Goal: Information Seeking & Learning: Learn about a topic

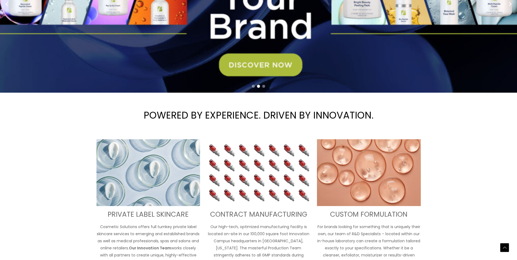
scroll to position [136, 0]
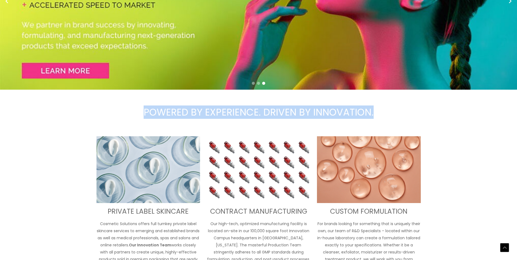
drag, startPoint x: 373, startPoint y: 113, endPoint x: 123, endPoint y: 111, distance: 249.6
click at [123, 111] on h1 "POWERED BY EXPERIENCE. DRIVEN BY INNOVATION." at bounding box center [258, 111] width 517 height 37
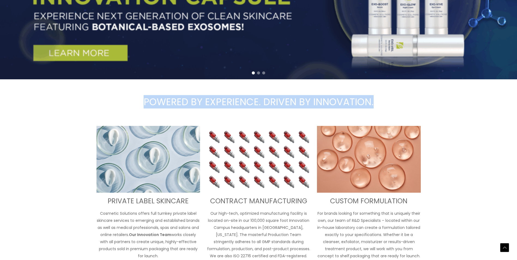
drag, startPoint x: 123, startPoint y: 111, endPoint x: 178, endPoint y: 112, distance: 55.6
click at [178, 112] on h1 "POWERED BY EXPERIENCE. DRIVEN BY INNOVATION." at bounding box center [258, 101] width 517 height 37
drag, startPoint x: 145, startPoint y: 100, endPoint x: 384, endPoint y: 100, distance: 238.7
click at [384, 100] on h1 "POWERED BY EXPERIENCE. DRIVEN BY INNOVATION." at bounding box center [258, 101] width 517 height 37
click at [384, 101] on h1 "POWERED BY EXPERIENCE. DRIVEN BY INNOVATION." at bounding box center [258, 101] width 517 height 37
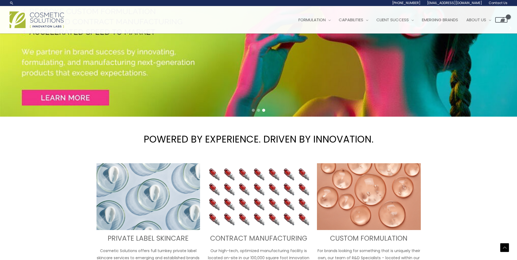
scroll to position [0, 0]
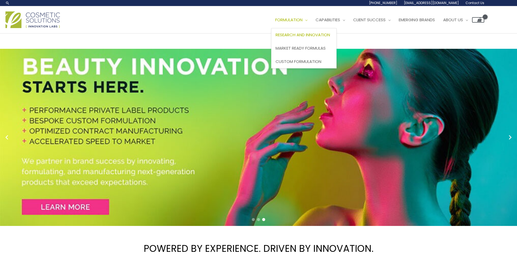
click at [310, 34] on span "Research and Innovation" at bounding box center [302, 35] width 54 height 6
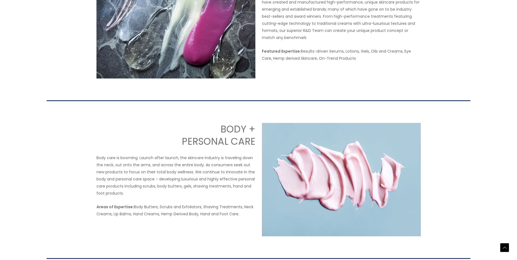
scroll to position [463, 0]
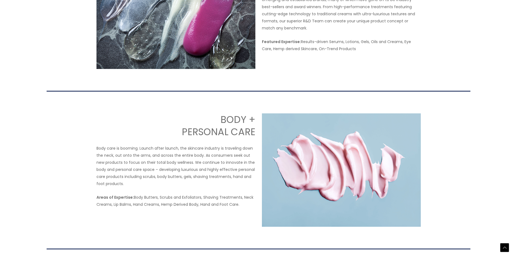
click at [233, 145] on p "Body care is booming. Launch after launch, the skincare industry is traveling d…" at bounding box center [175, 166] width 159 height 43
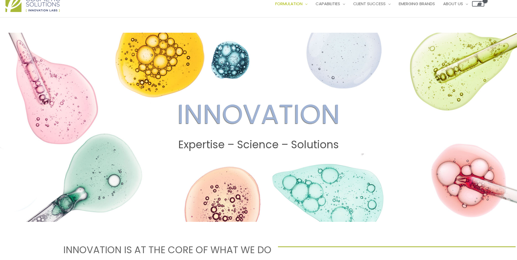
scroll to position [0, 0]
